Goal: Obtain resource: Download file/media

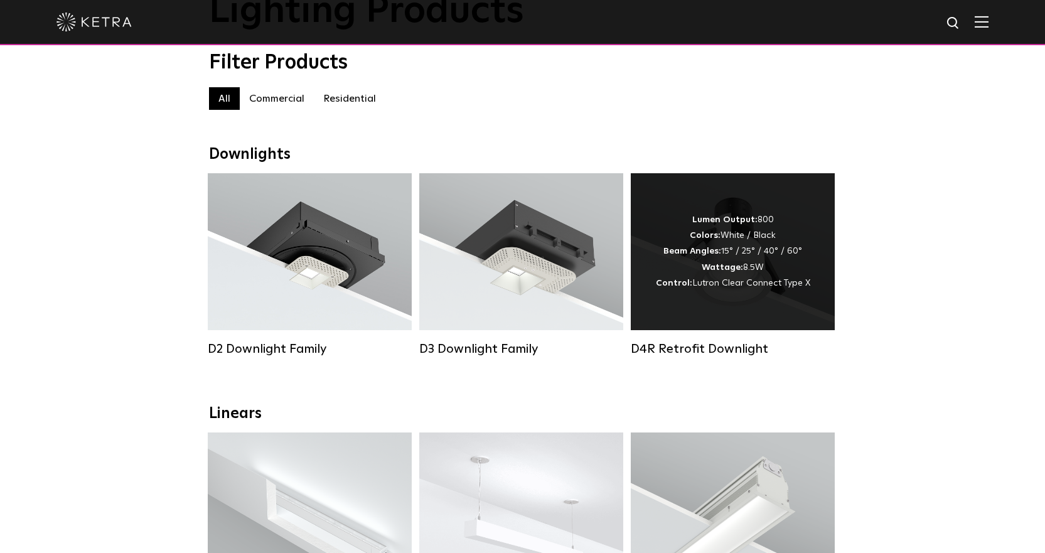
scroll to position [251, 0]
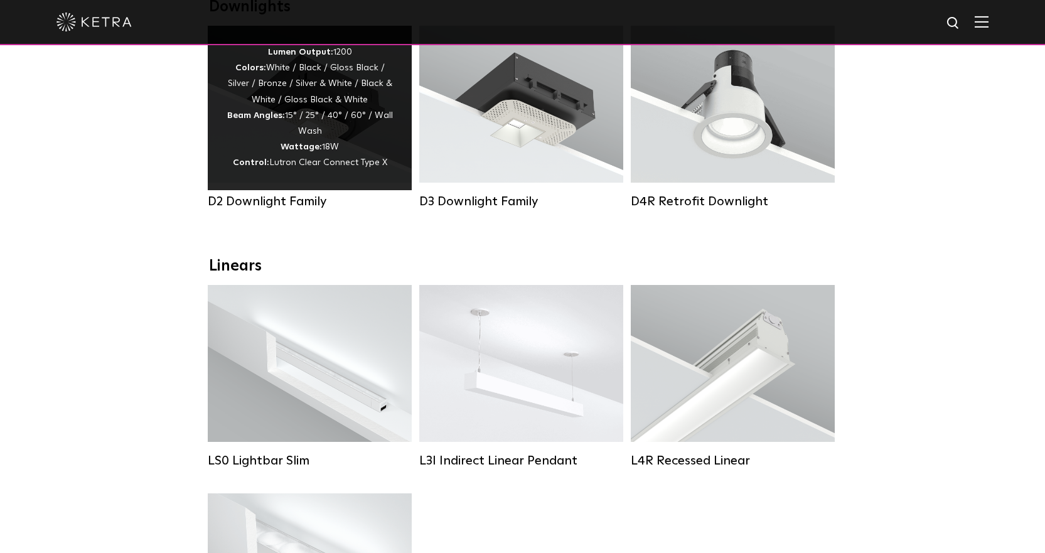
click at [281, 102] on div "Lumen Output: 1200 Colors: White / Black / Gloss Black / Silver / Bronze / Silv…" at bounding box center [310, 108] width 166 height 127
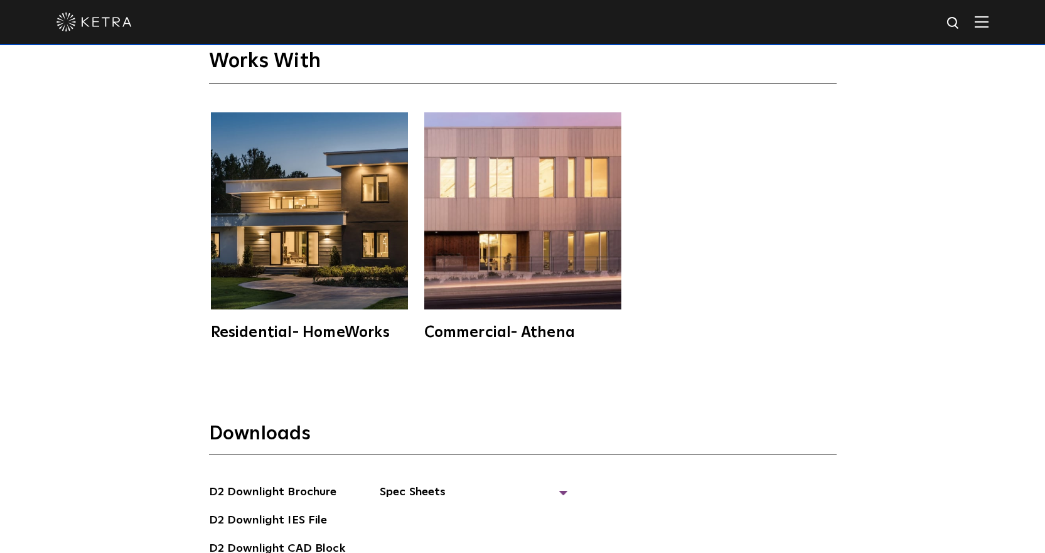
scroll to position [3389, 0]
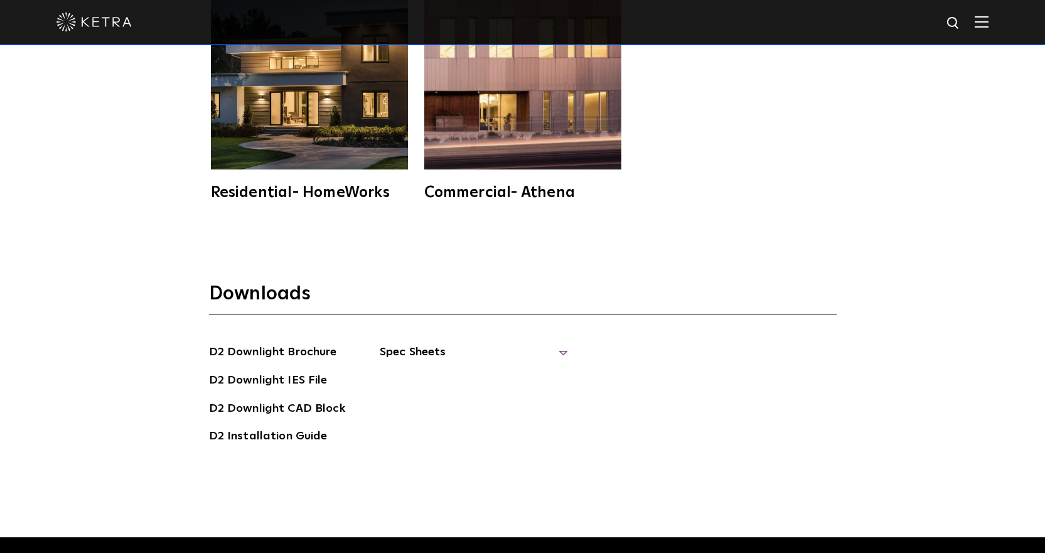
click at [564, 343] on span "Spec Sheets" at bounding box center [474, 357] width 188 height 28
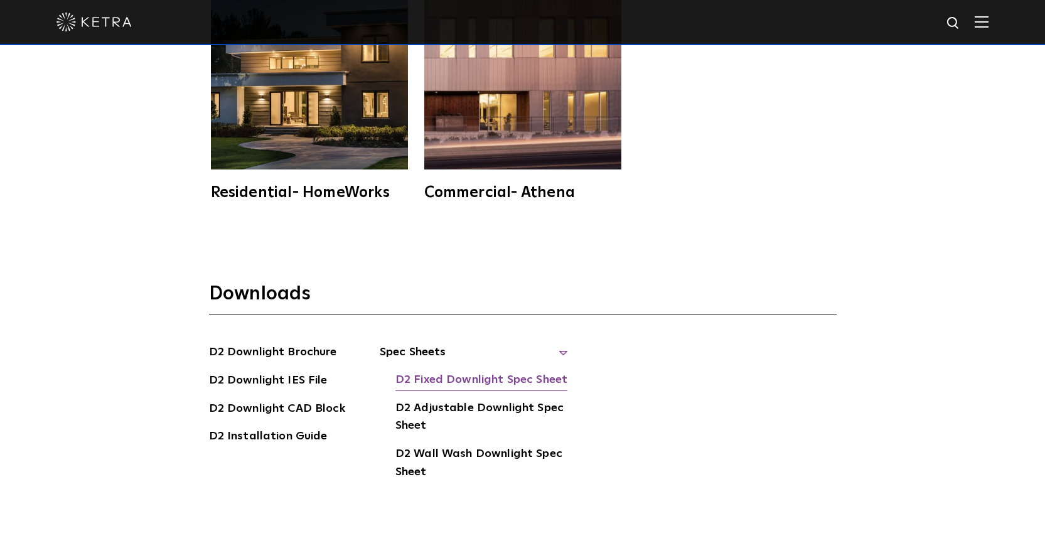
click at [476, 371] on link "D2 Fixed Downlight Spec Sheet" at bounding box center [481, 381] width 172 height 20
